Goal: Share content: Share content

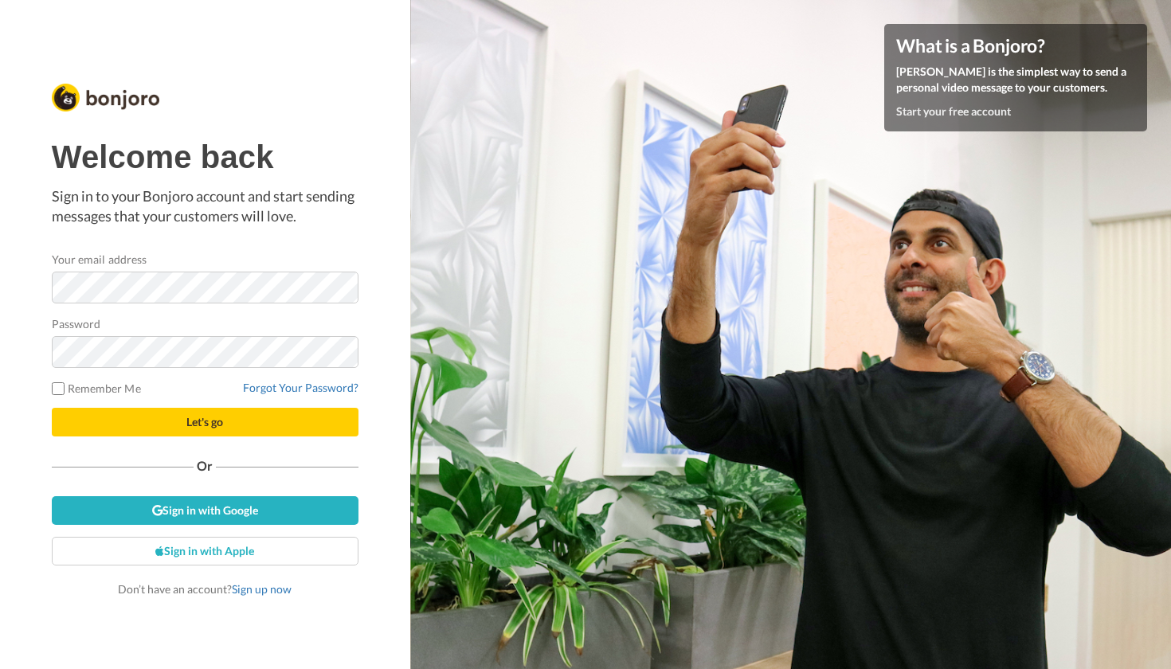
click at [194, 418] on span "Let's go" at bounding box center [204, 422] width 37 height 14
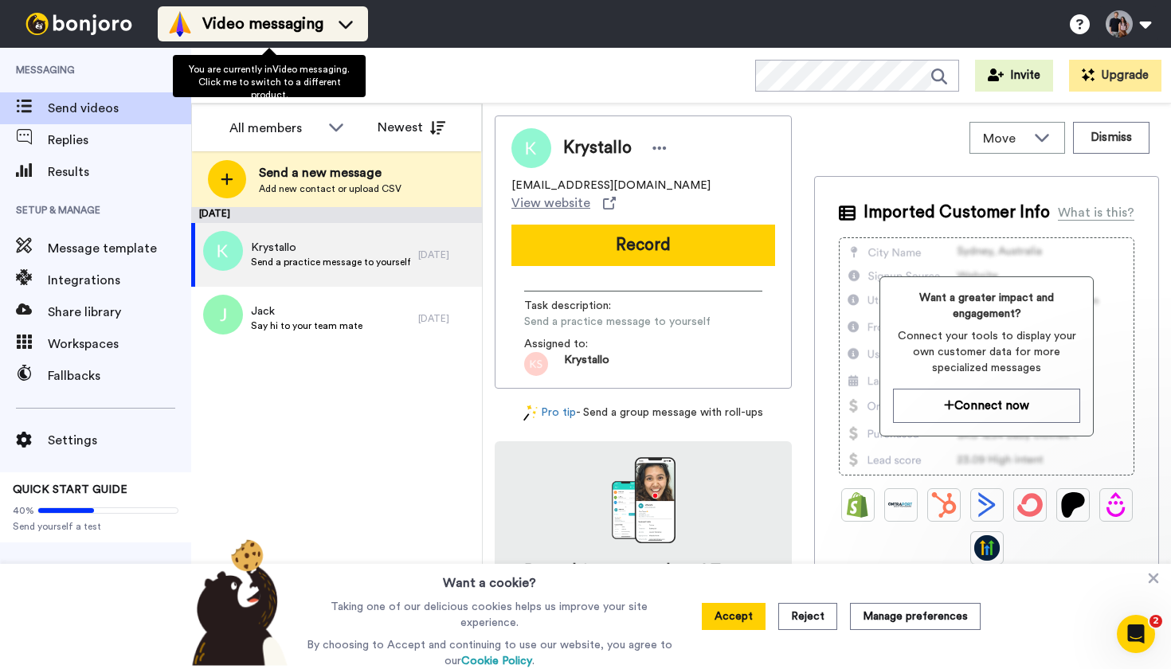
click at [235, 15] on body "Video messaging Switch to Video messaging Testimonials Settings Discover Help &…" at bounding box center [585, 334] width 1171 height 669
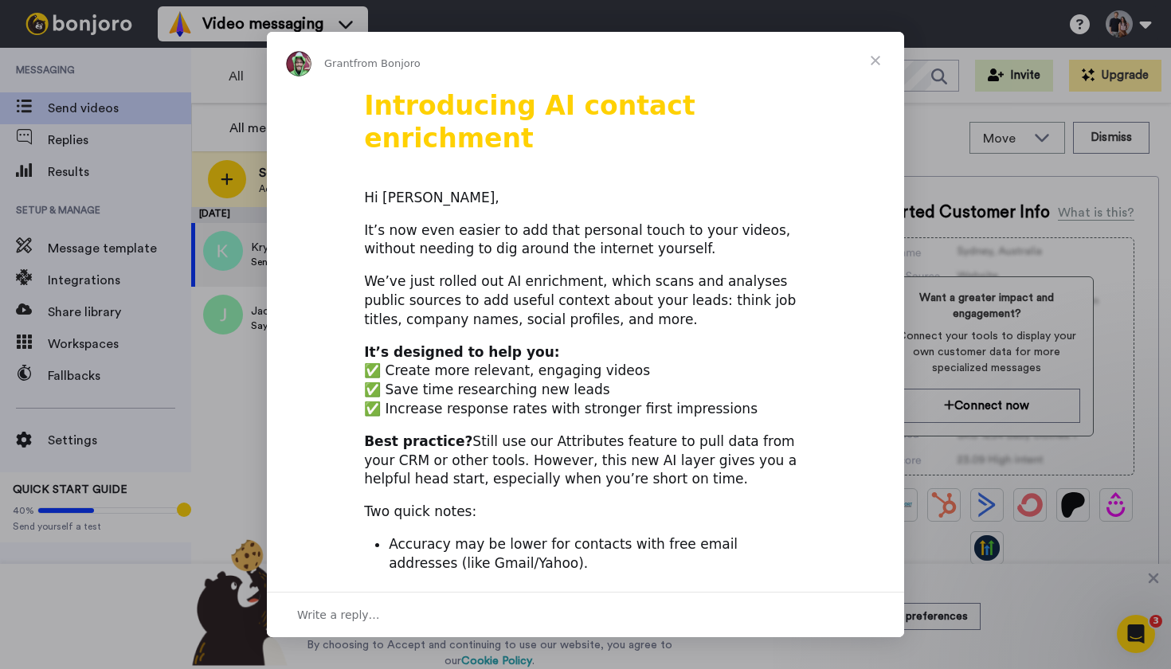
click at [883, 57] on span "Close" at bounding box center [875, 60] width 57 height 57
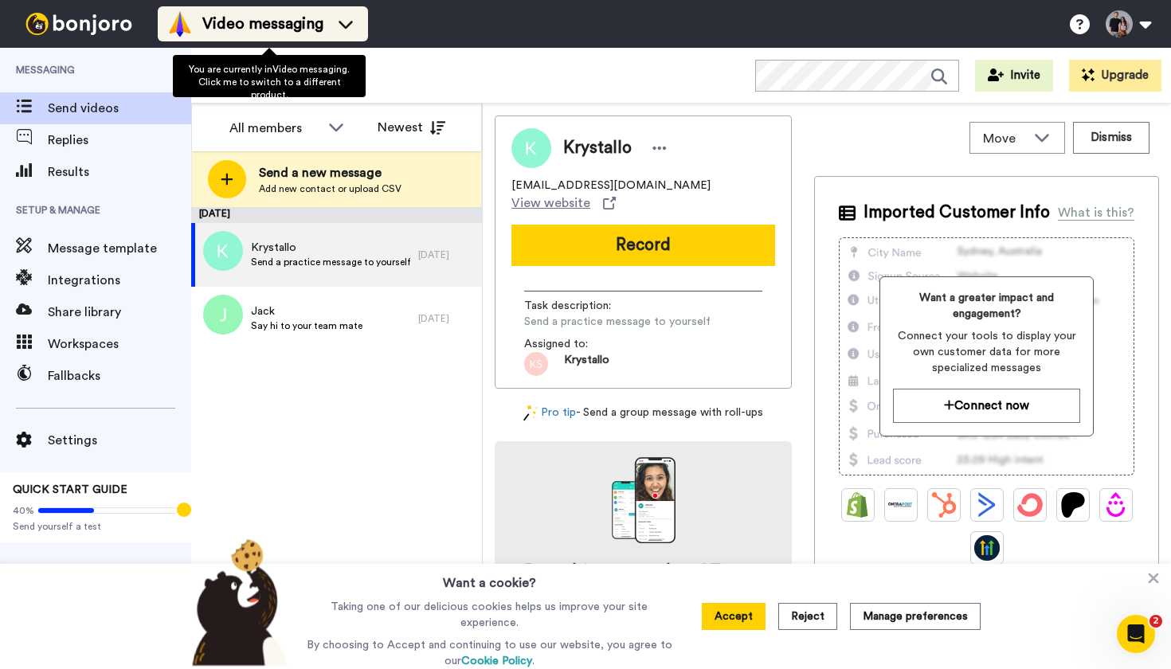
click at [358, 21] on icon at bounding box center [345, 24] width 25 height 16
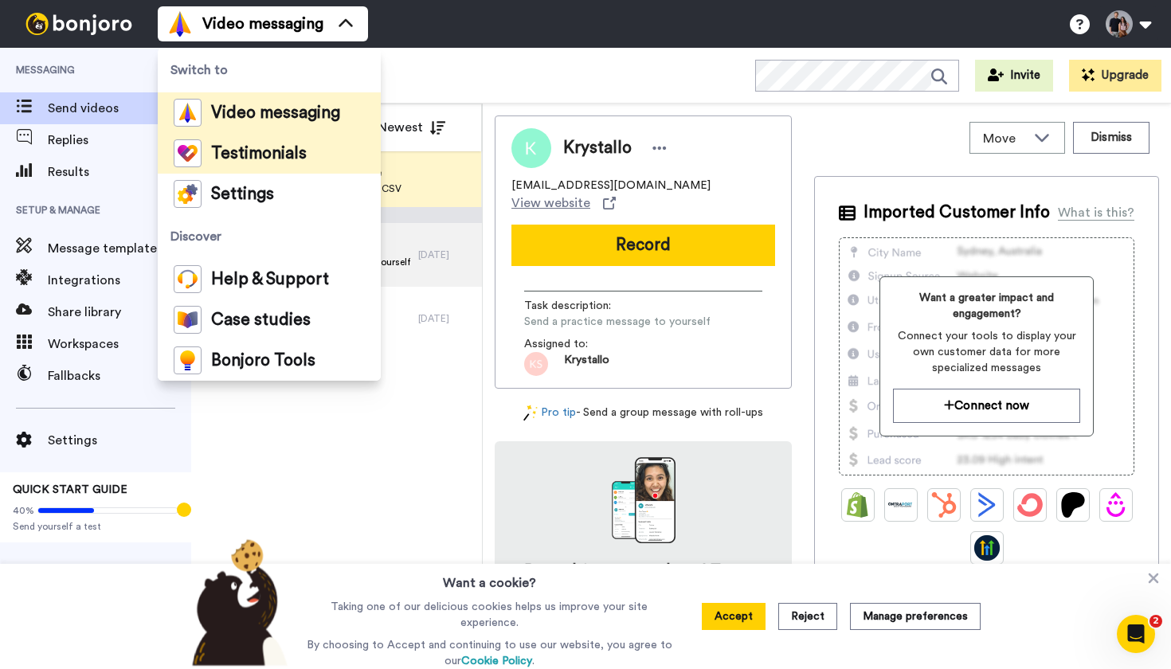
click at [277, 151] on span "Testimonials" at bounding box center [259, 154] width 96 height 16
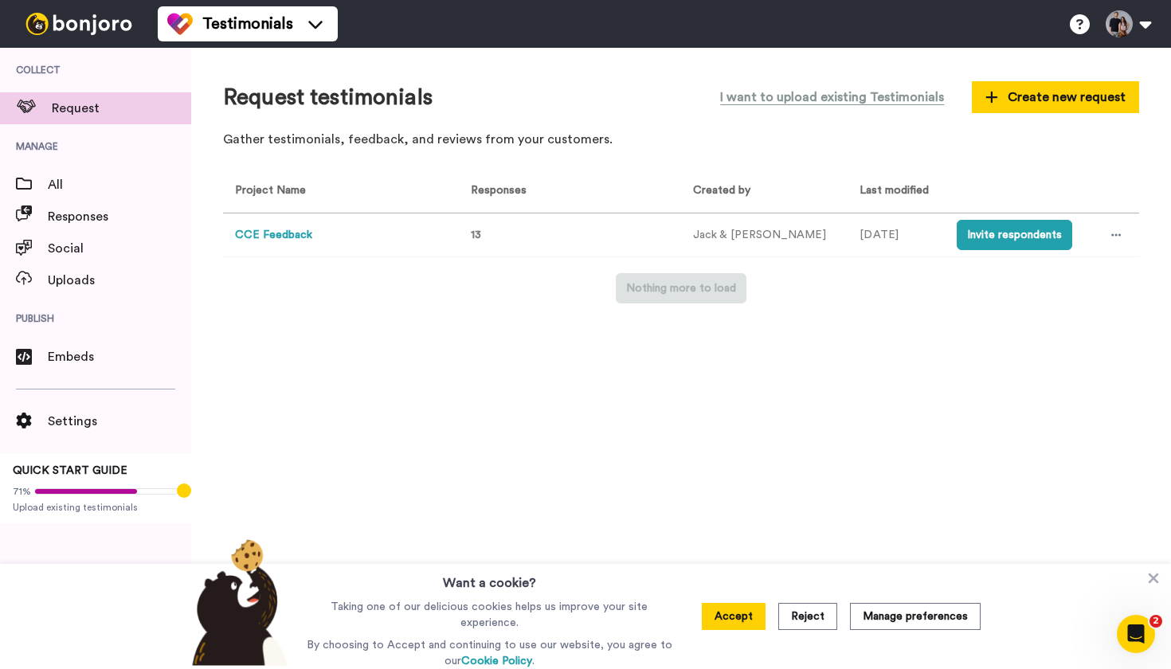
click at [311, 235] on button "CCE Feedback" at bounding box center [273, 235] width 77 height 17
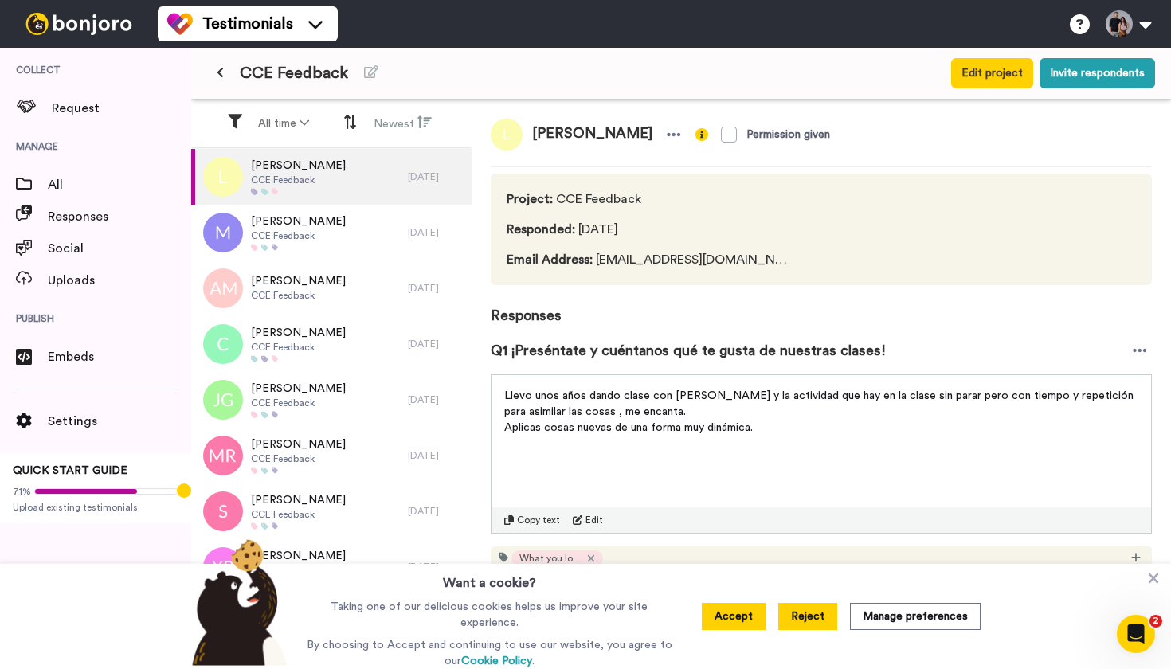
click at [809, 625] on button "Reject" at bounding box center [807, 616] width 59 height 27
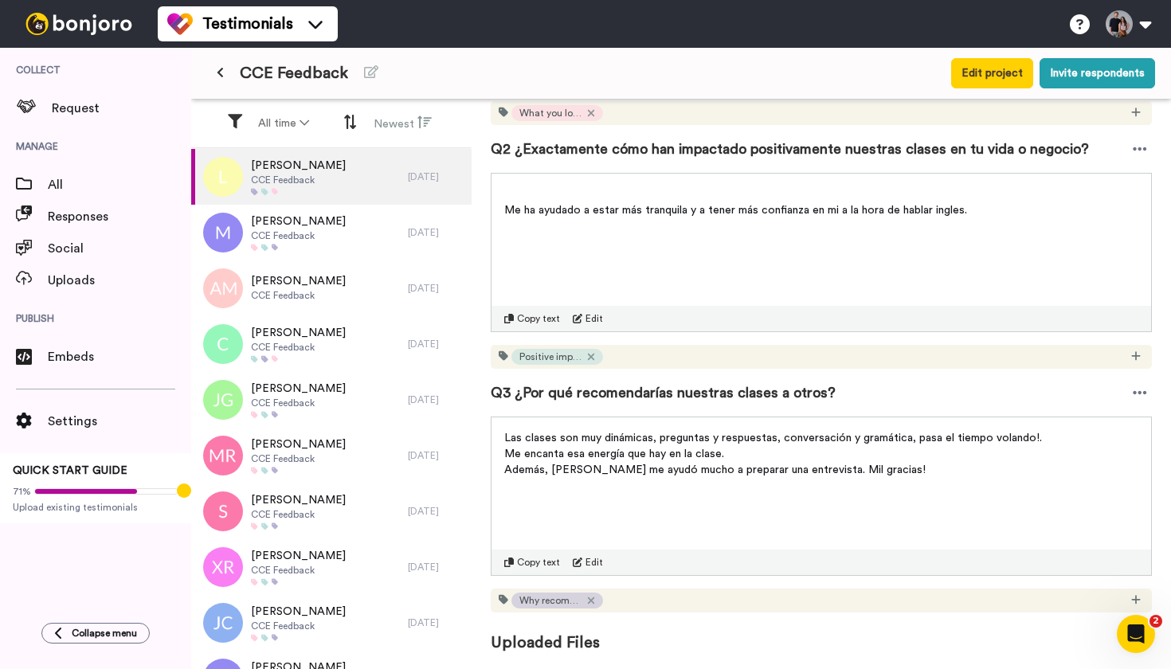
scroll to position [468, 0]
click at [40, 366] on span at bounding box center [24, 360] width 48 height 16
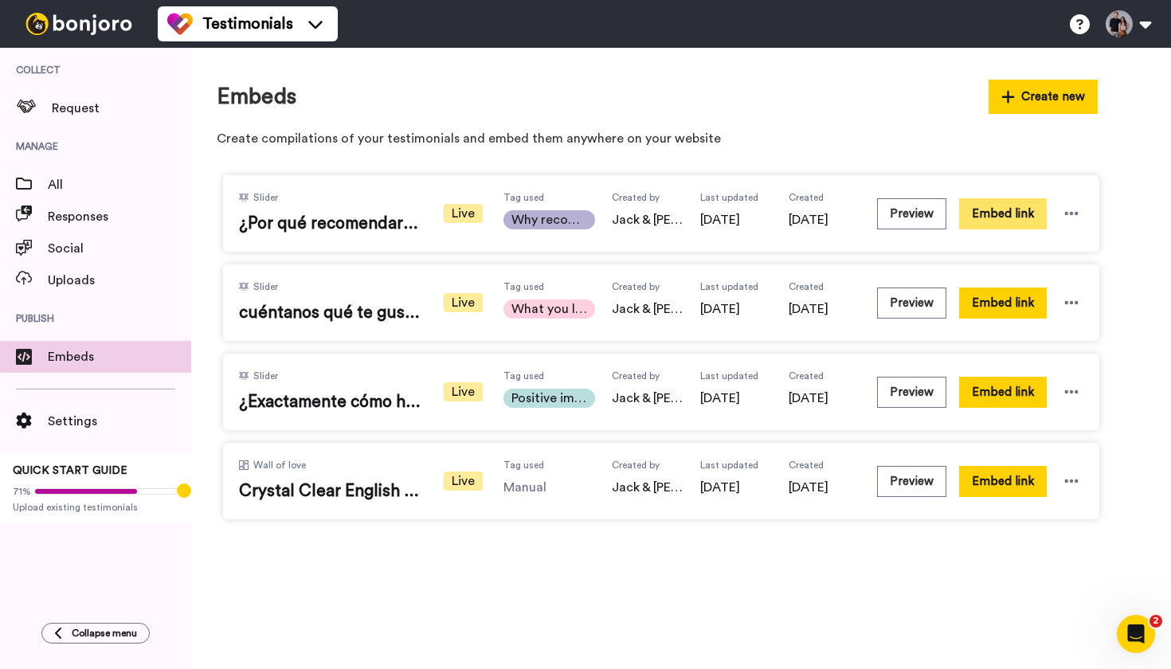
click at [1023, 211] on button "Embed link" at bounding box center [1003, 213] width 88 height 31
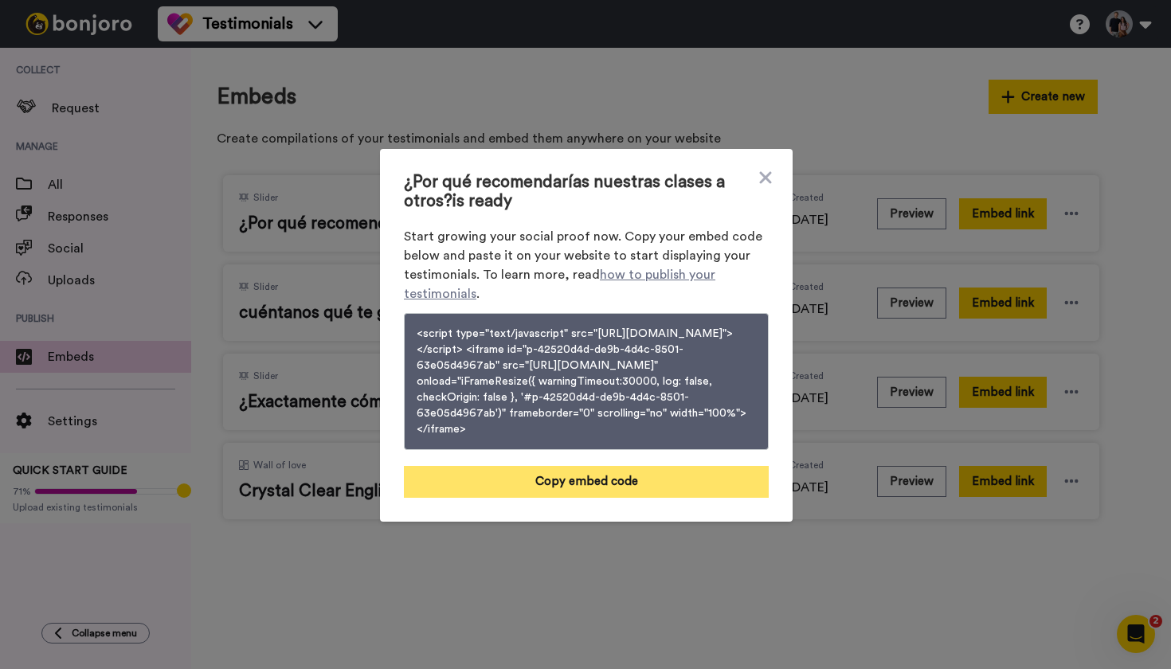
click at [572, 494] on button "Copy embed code" at bounding box center [586, 482] width 365 height 32
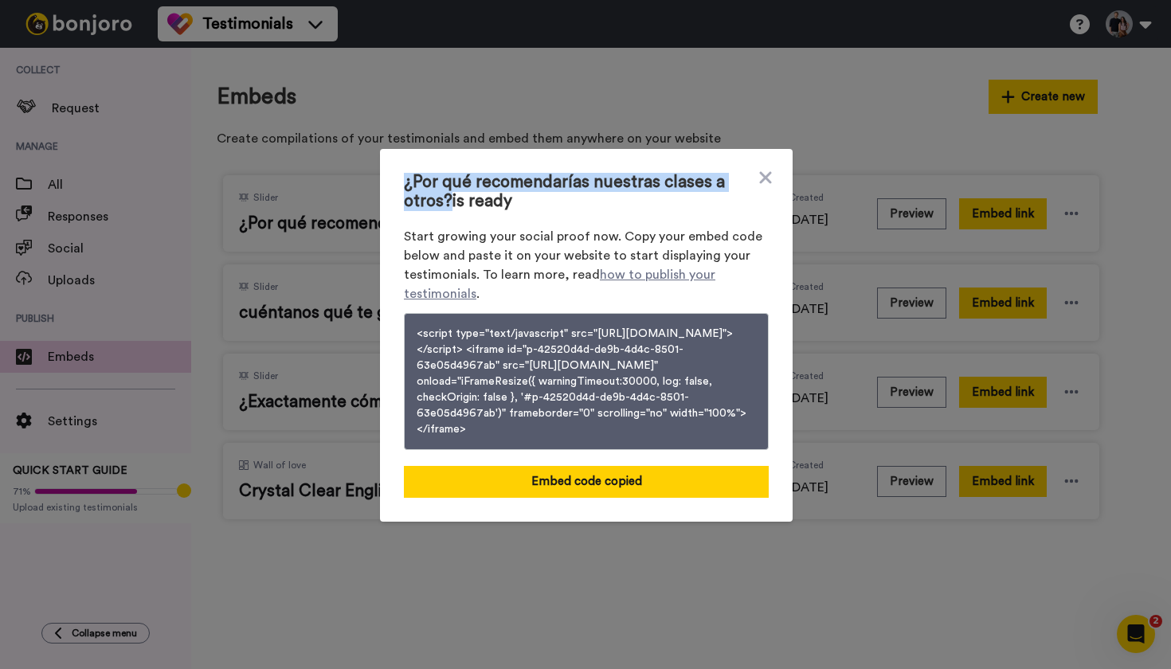
drag, startPoint x: 453, startPoint y: 187, endPoint x: 391, endPoint y: 164, distance: 66.3
click at [391, 164] on div "¿Por qué recomendarías nuestras clases a otros? is ready Start growing your soc…" at bounding box center [586, 335] width 413 height 373
copy span "¿Por qué recomendarías nuestras clases a otros?"
click at [763, 171] on icon at bounding box center [765, 177] width 12 height 12
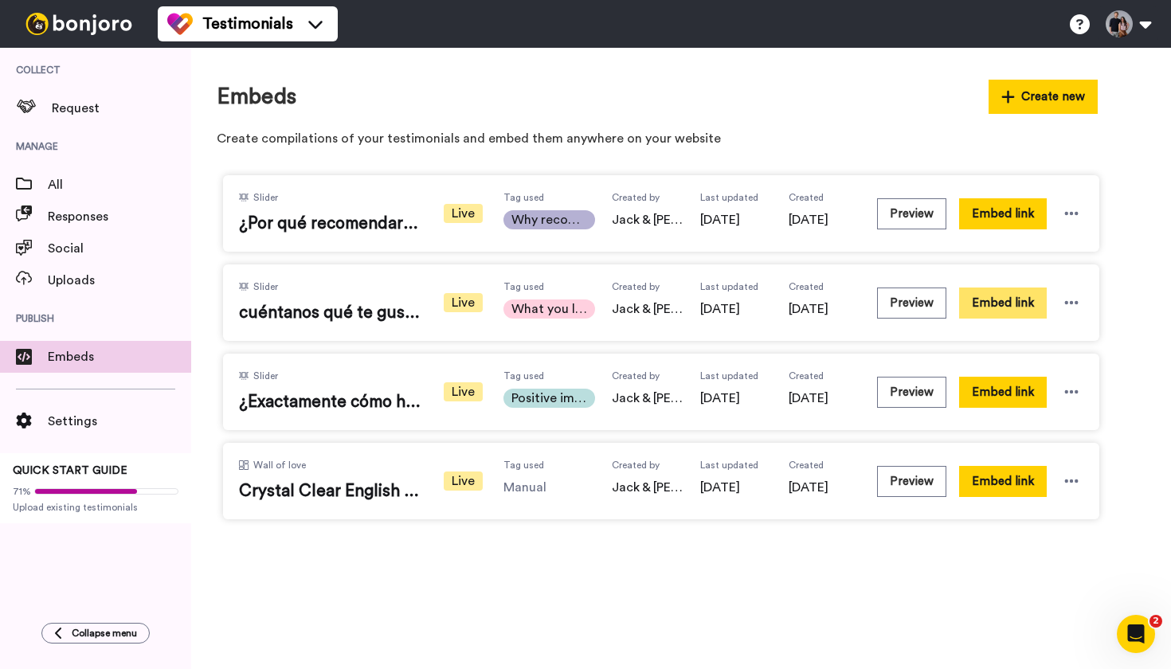
click at [993, 300] on button "Embed link" at bounding box center [1003, 303] width 88 height 31
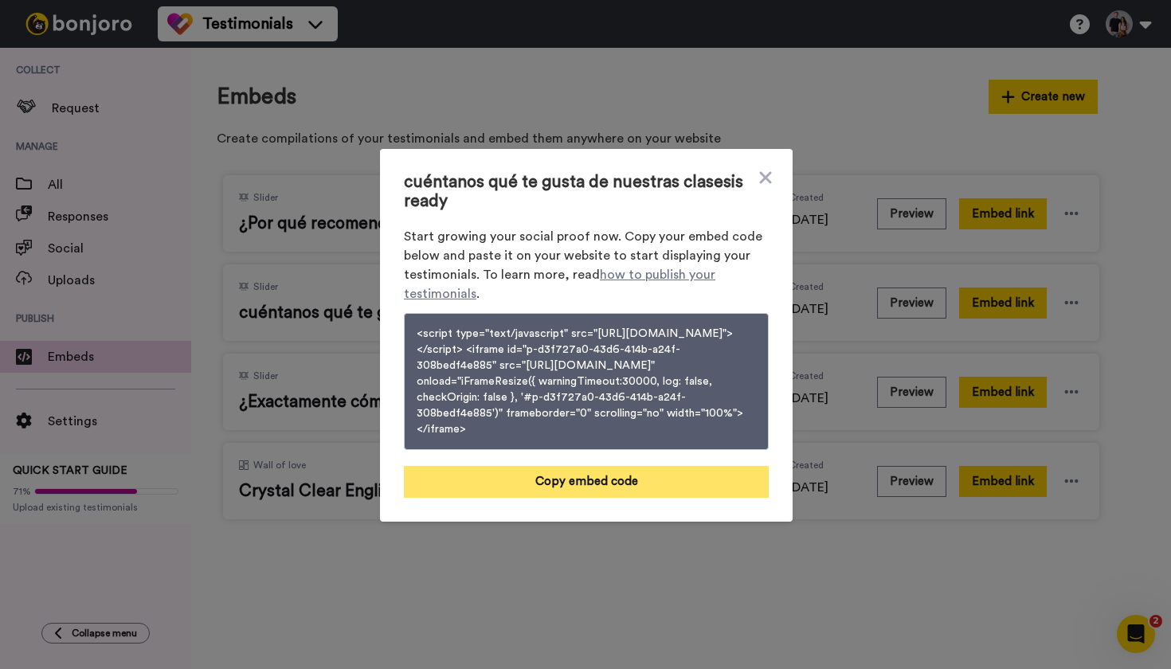
click at [625, 498] on button "Copy embed code" at bounding box center [586, 482] width 365 height 32
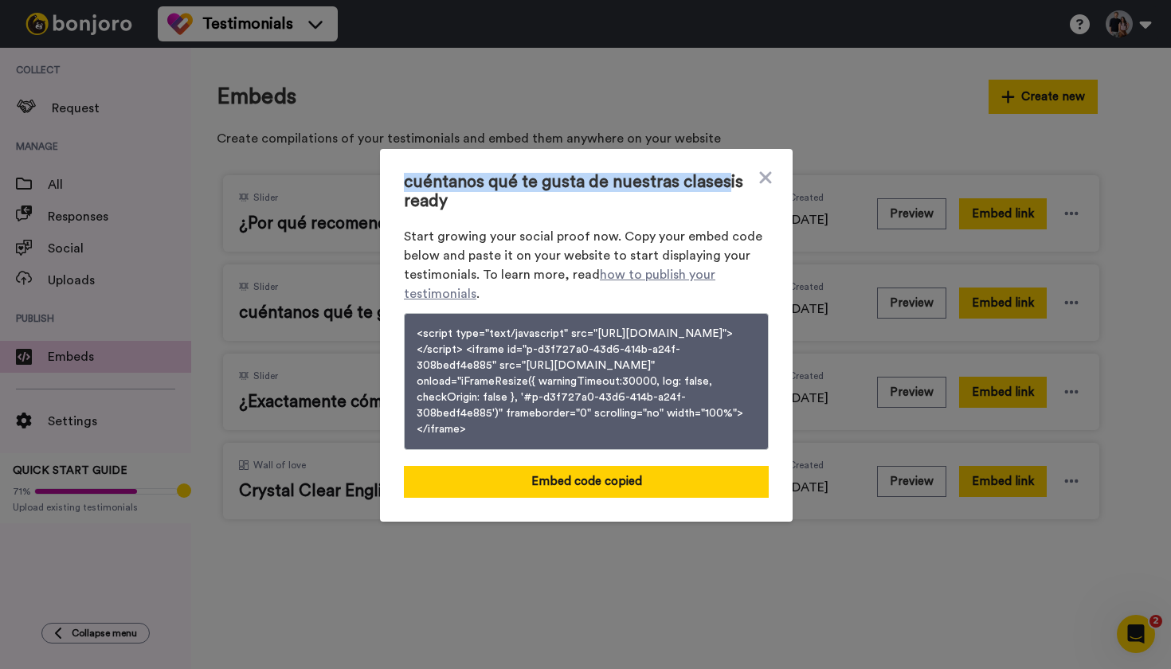
drag, startPoint x: 750, startPoint y: 170, endPoint x: 399, endPoint y: 137, distance: 352.9
click at [399, 149] on div "cuéntanos qué te gusta de nuestras clases is ready Start growing your social pr…" at bounding box center [586, 335] width 413 height 373
copy span "cuéntanos qué te gusta de nuestras clases"
click at [769, 171] on icon at bounding box center [765, 177] width 12 height 12
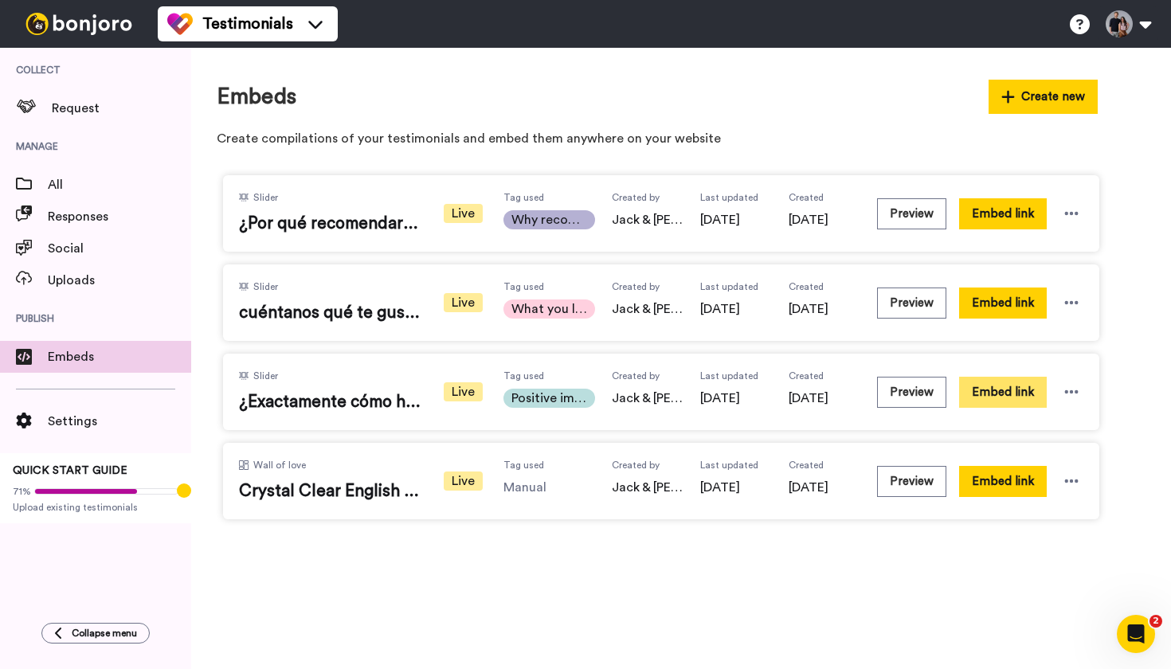
click at [1001, 386] on button "Embed link" at bounding box center [1003, 392] width 88 height 31
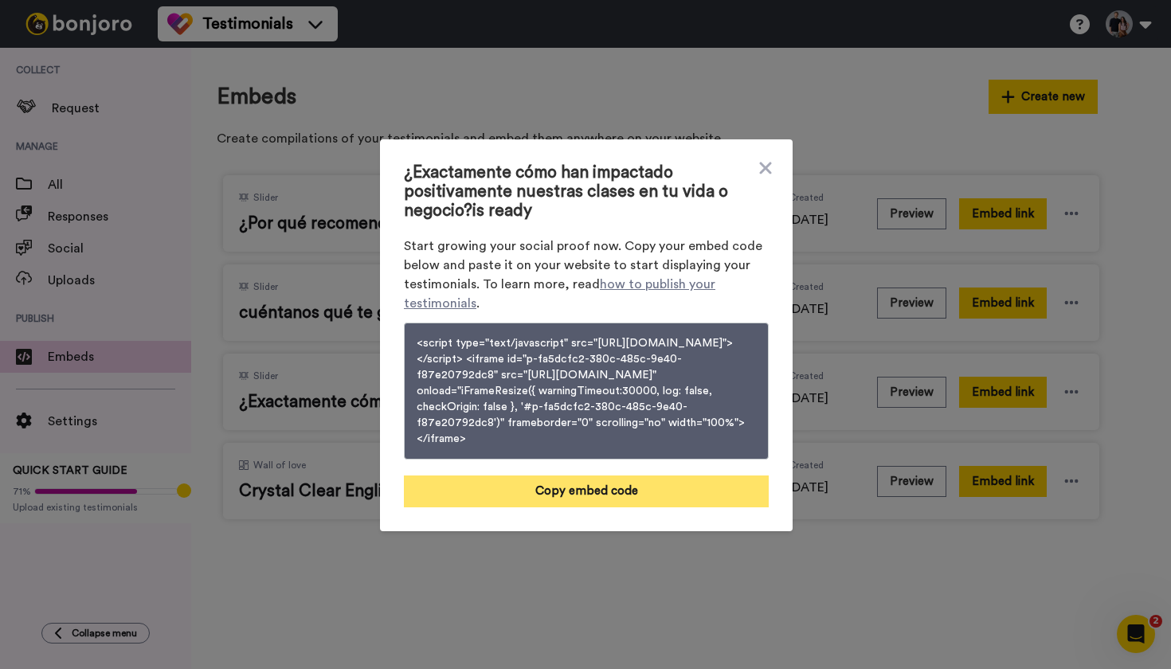
click at [656, 501] on button "Copy embed code" at bounding box center [586, 492] width 365 height 32
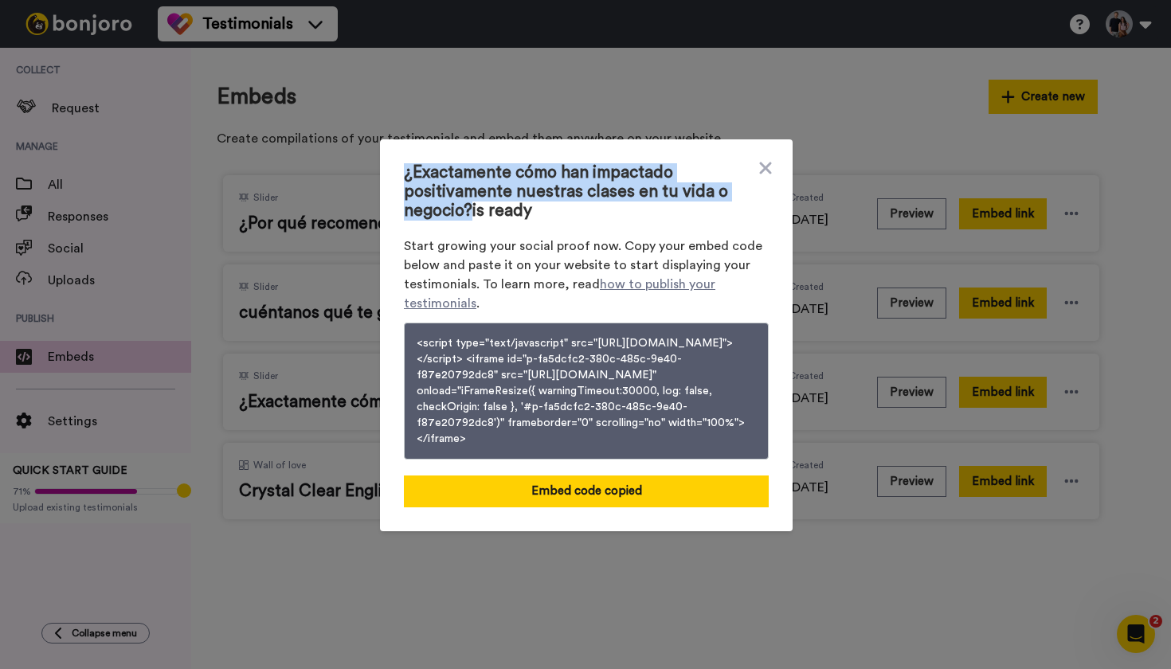
drag, startPoint x: 478, startPoint y: 194, endPoint x: 399, endPoint y: 158, distance: 87.0
click at [399, 158] on div "¿Exactamente cómo han impactado positivamente nuestras clases en tu vida o nego…" at bounding box center [586, 335] width 413 height 392
copy span "¿Exactamente cómo han impactado positivamente nuestras clases en tu vida o nego…"
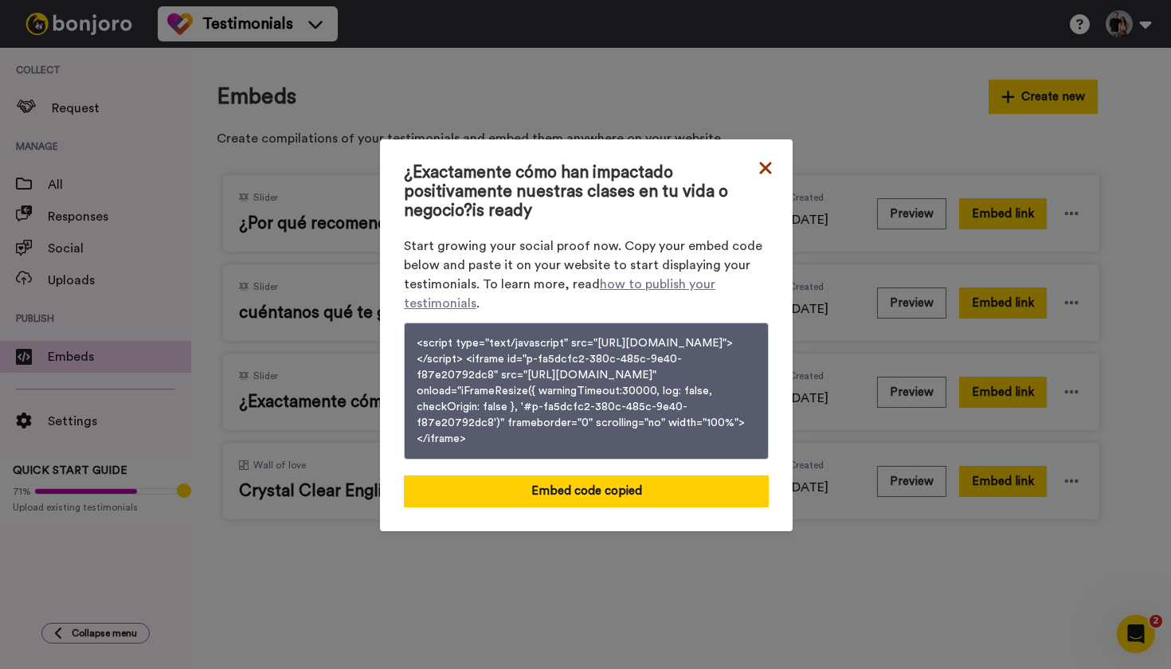
click at [764, 162] on icon at bounding box center [765, 168] width 12 height 12
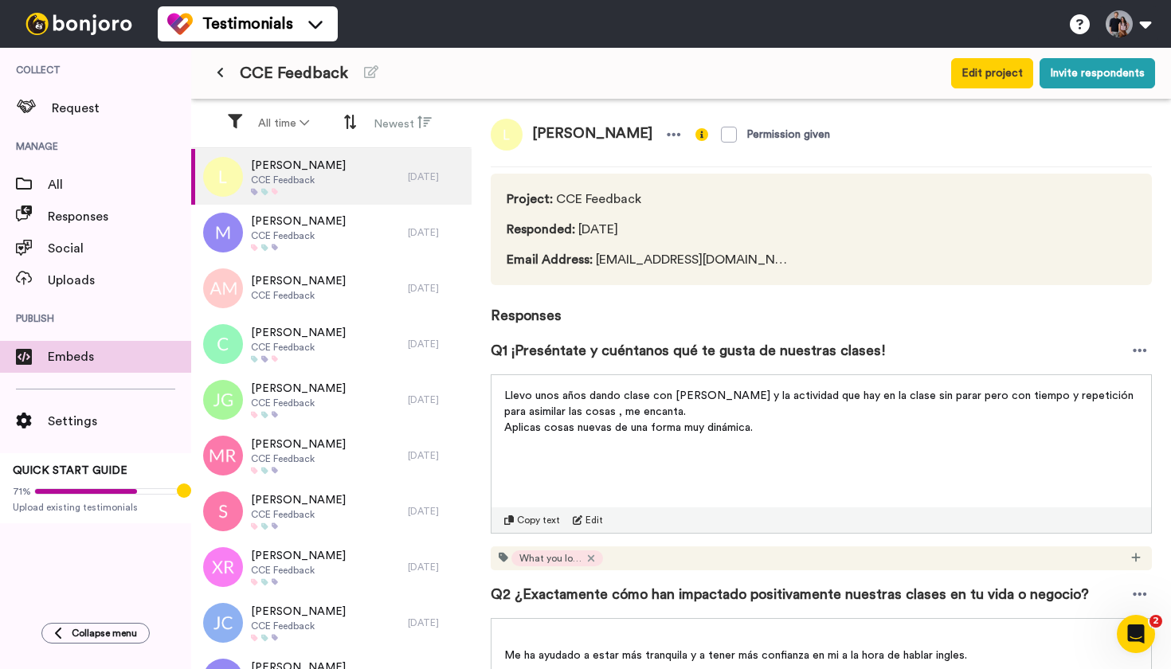
click at [33, 358] on span at bounding box center [24, 360] width 48 height 16
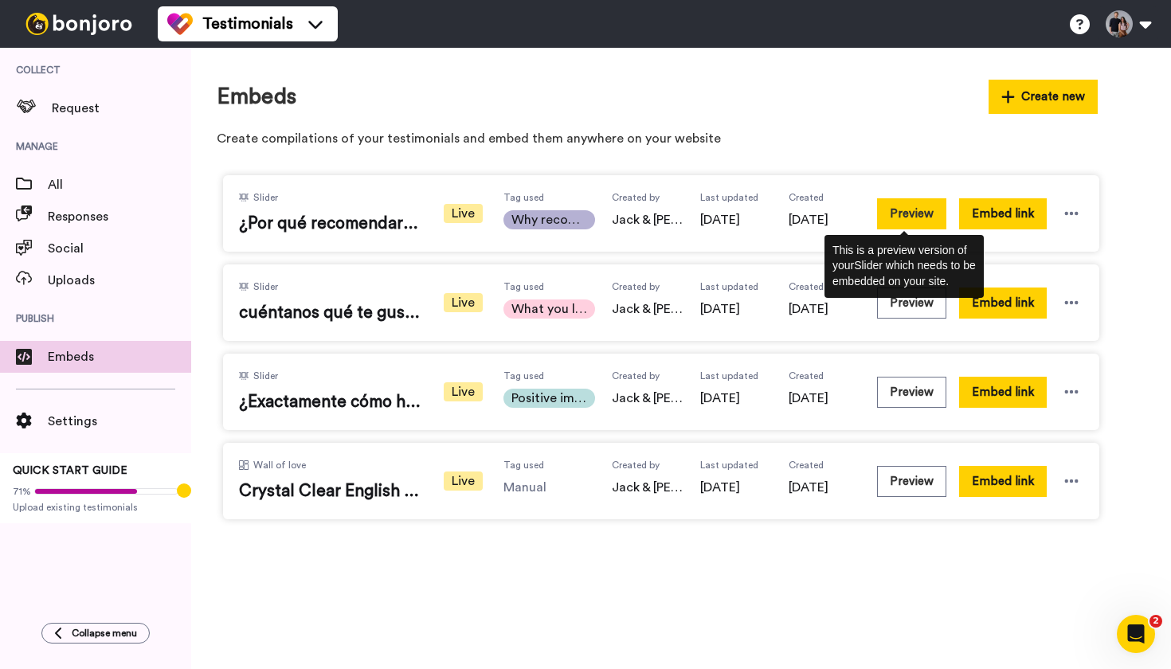
click at [916, 220] on button "Preview" at bounding box center [911, 213] width 69 height 31
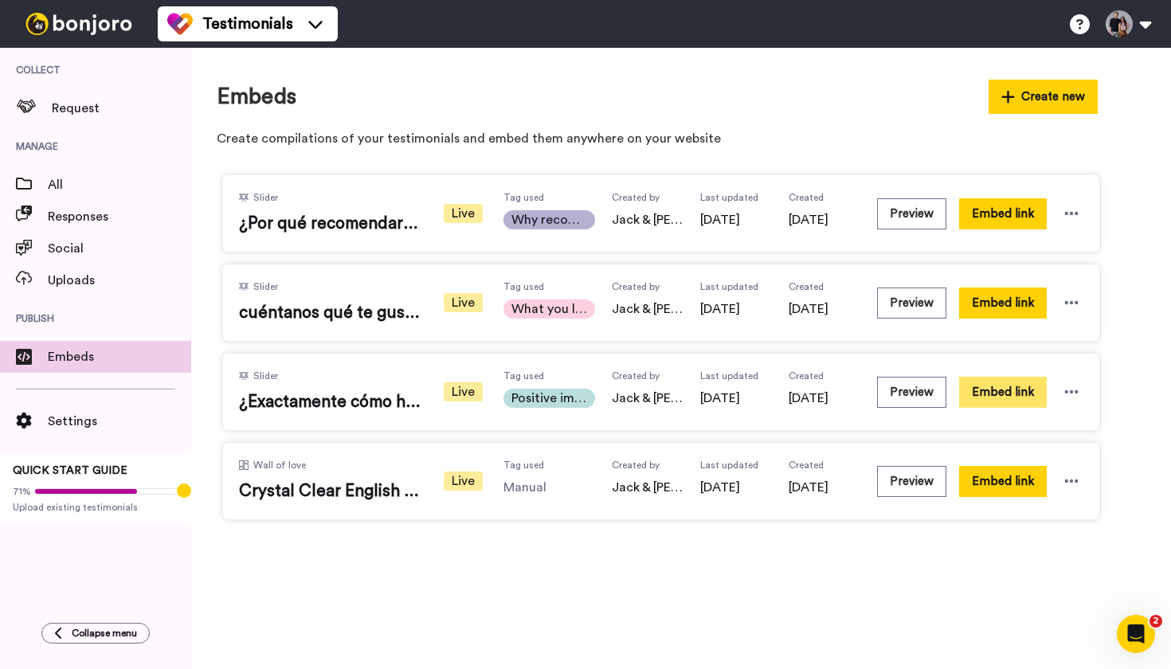
click at [1012, 398] on button "Embed link" at bounding box center [1003, 392] width 88 height 31
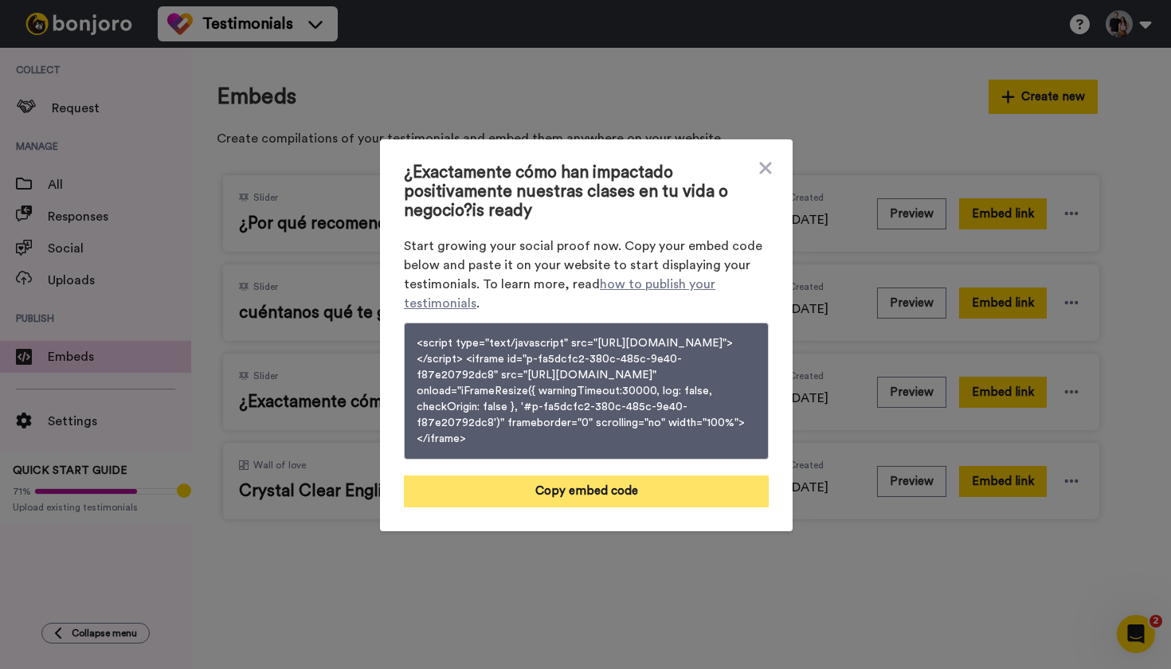
click at [550, 502] on button "Copy embed code" at bounding box center [586, 492] width 365 height 32
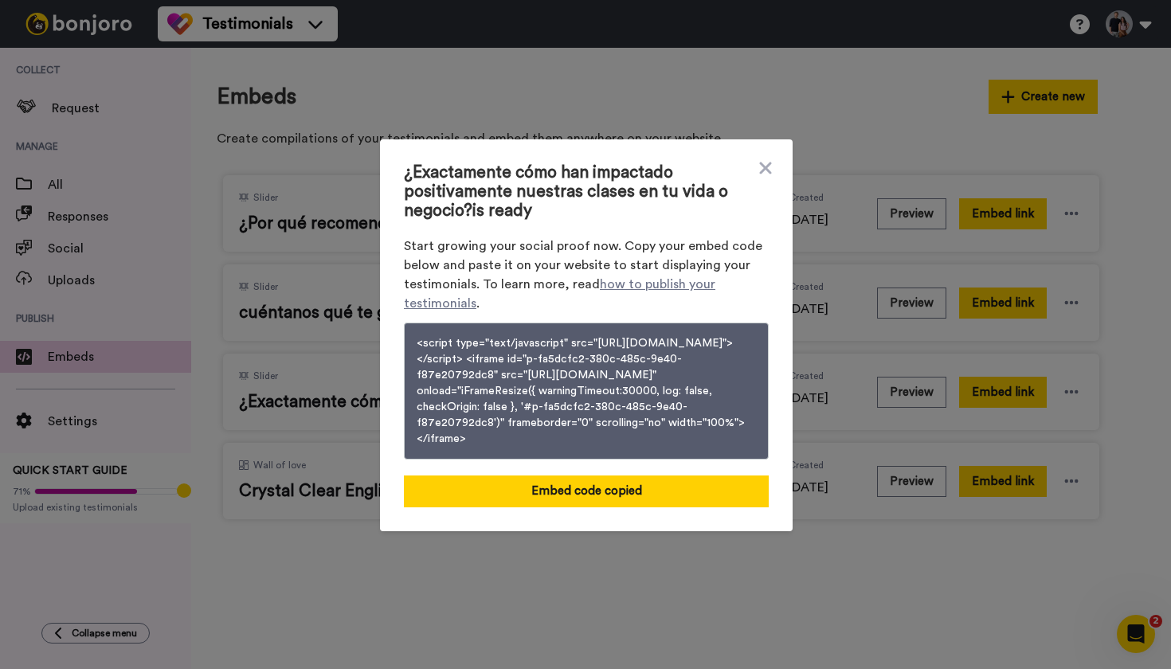
click at [765, 167] on span "¿Exactamente cómo han impactado positivamente nuestras clases en tu vida o nego…" at bounding box center [586, 191] width 365 height 57
click at [769, 159] on icon at bounding box center [766, 168] width 16 height 19
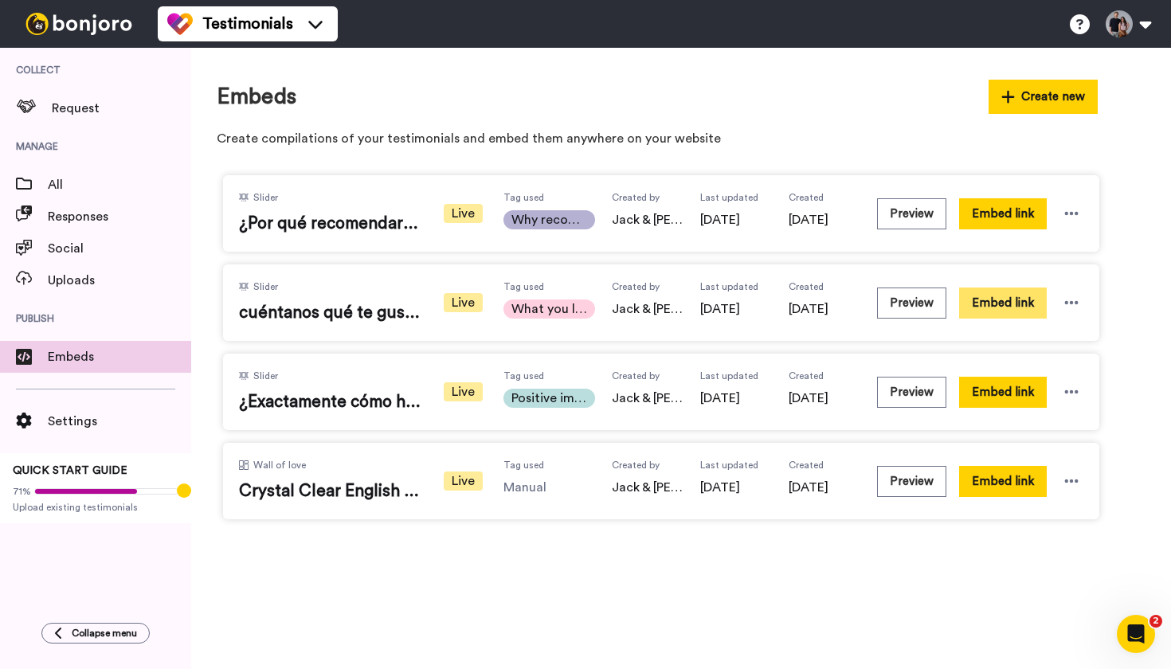
click at [1020, 300] on button "Embed link" at bounding box center [1003, 303] width 88 height 31
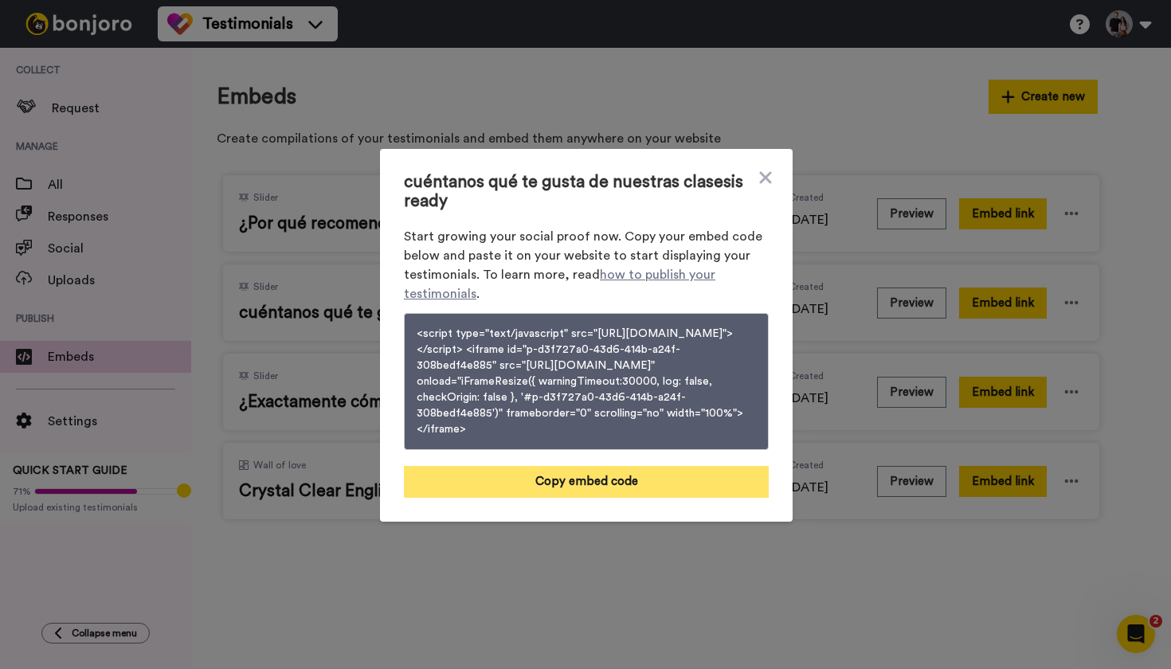
click at [624, 498] on button "Copy embed code" at bounding box center [586, 482] width 365 height 32
